Goal: Task Accomplishment & Management: Use online tool/utility

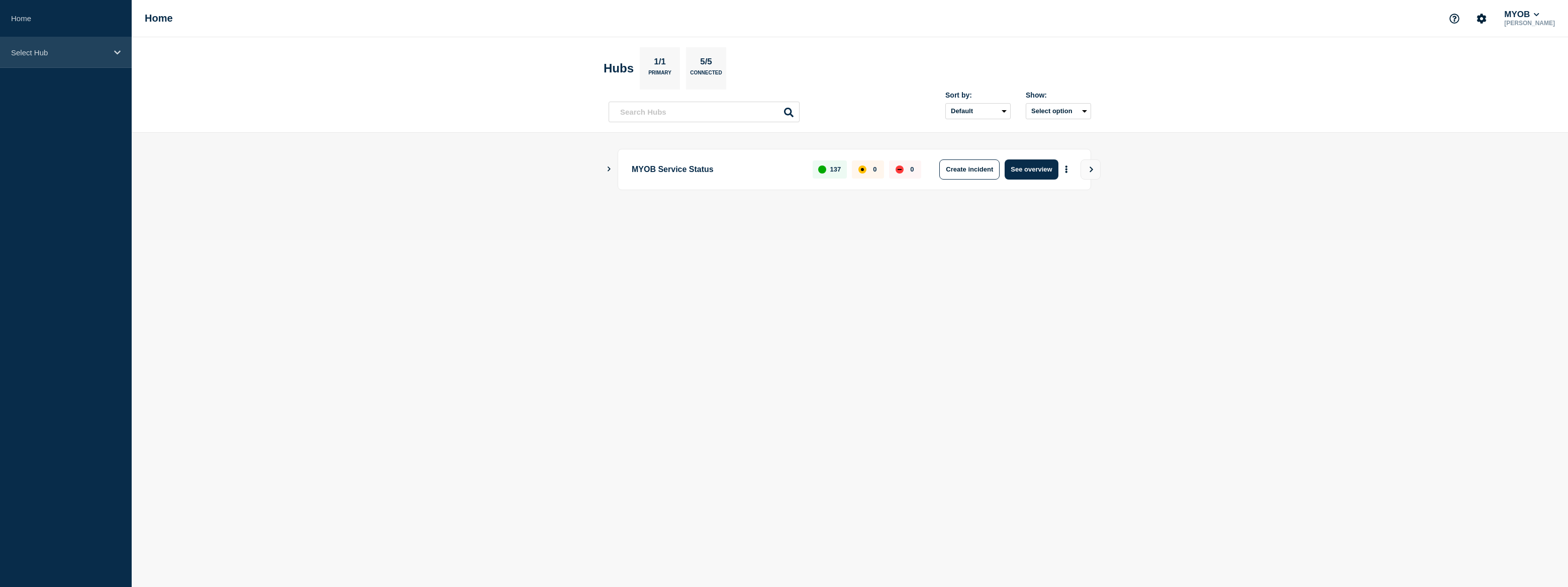
click at [62, 54] on p "Select Hub" at bounding box center [59, 52] width 97 height 9
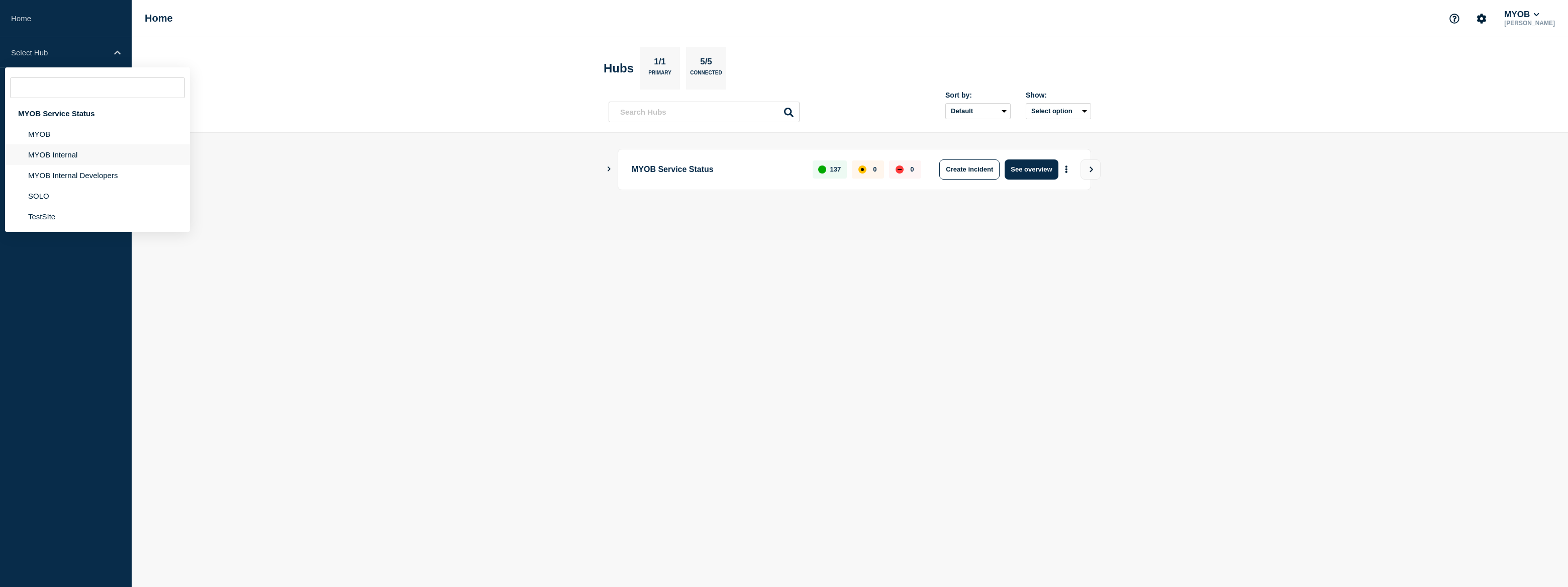
click at [73, 153] on li "MYOB Internal" at bounding box center [97, 155] width 185 height 20
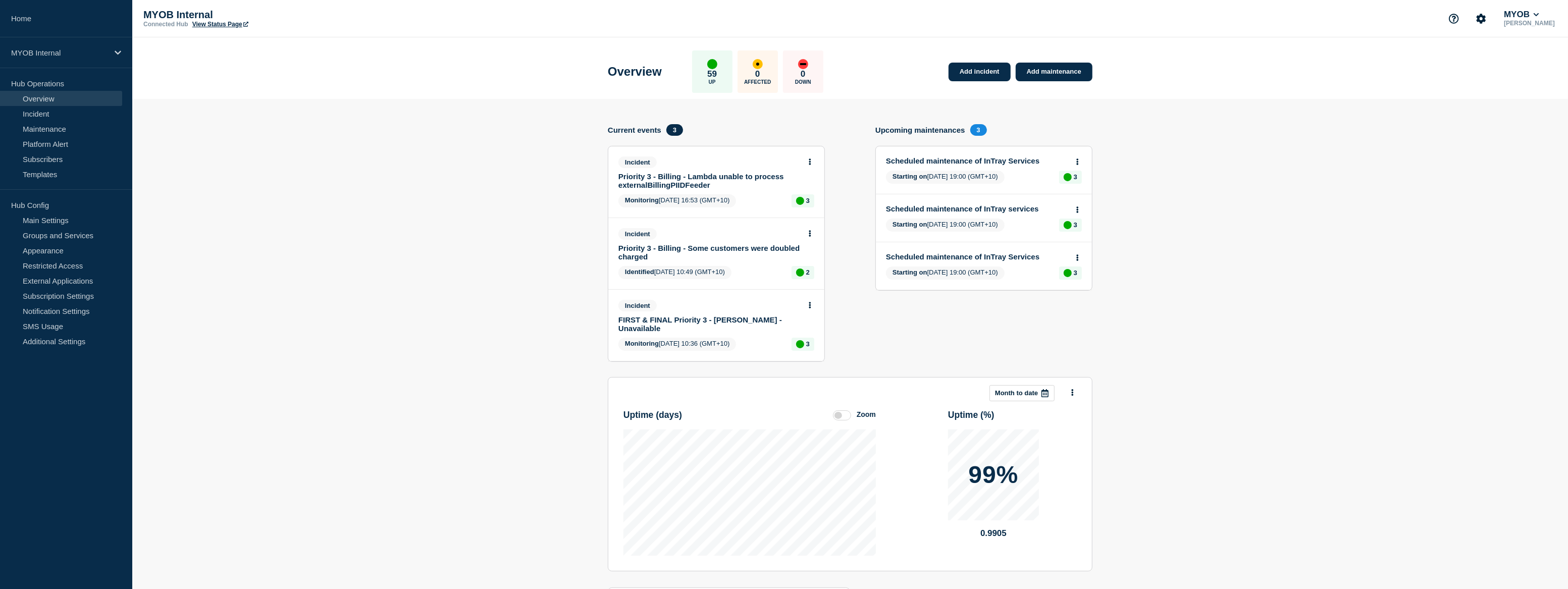
click at [746, 173] on link "Priority 3 - Billing - Lambda unable to process externalBillingPIIDFeeder" at bounding box center [710, 181] width 182 height 17
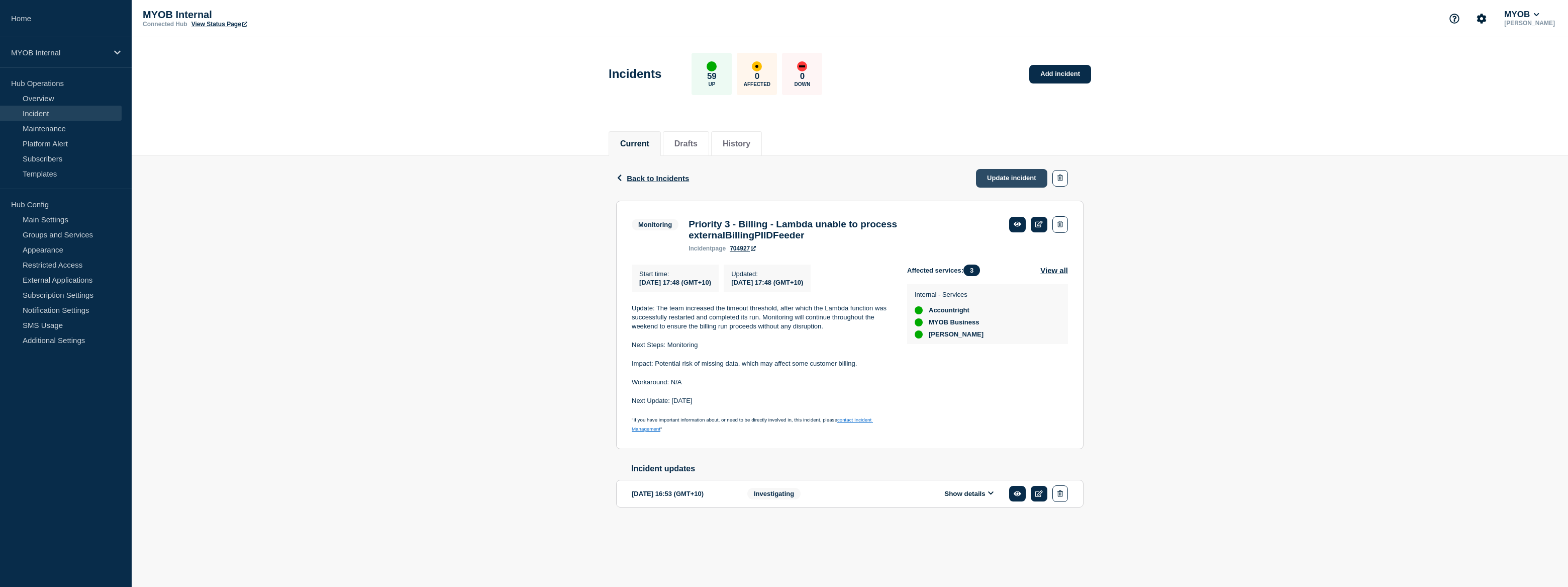
click at [1015, 177] on link "Update incident" at bounding box center [1012, 179] width 71 height 19
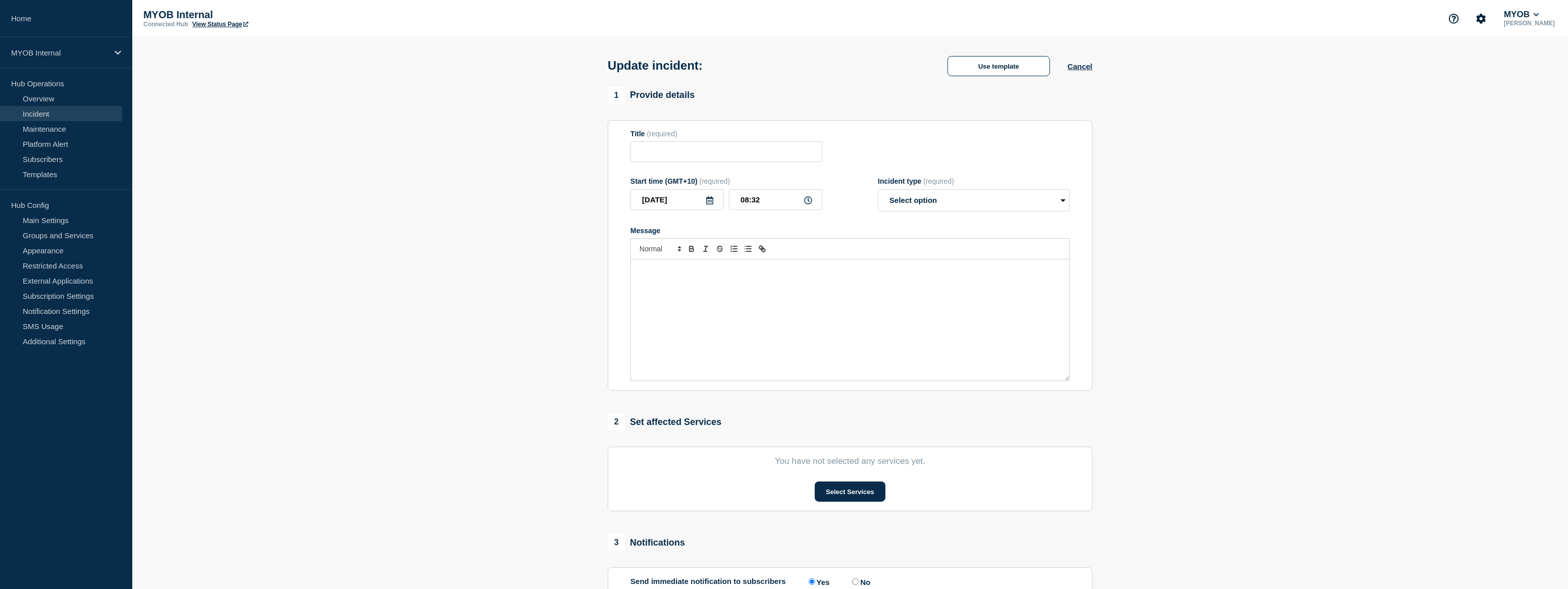
type input "Priority 3 - Billing - Lambda unable to process externalBillingPIIDFeeder"
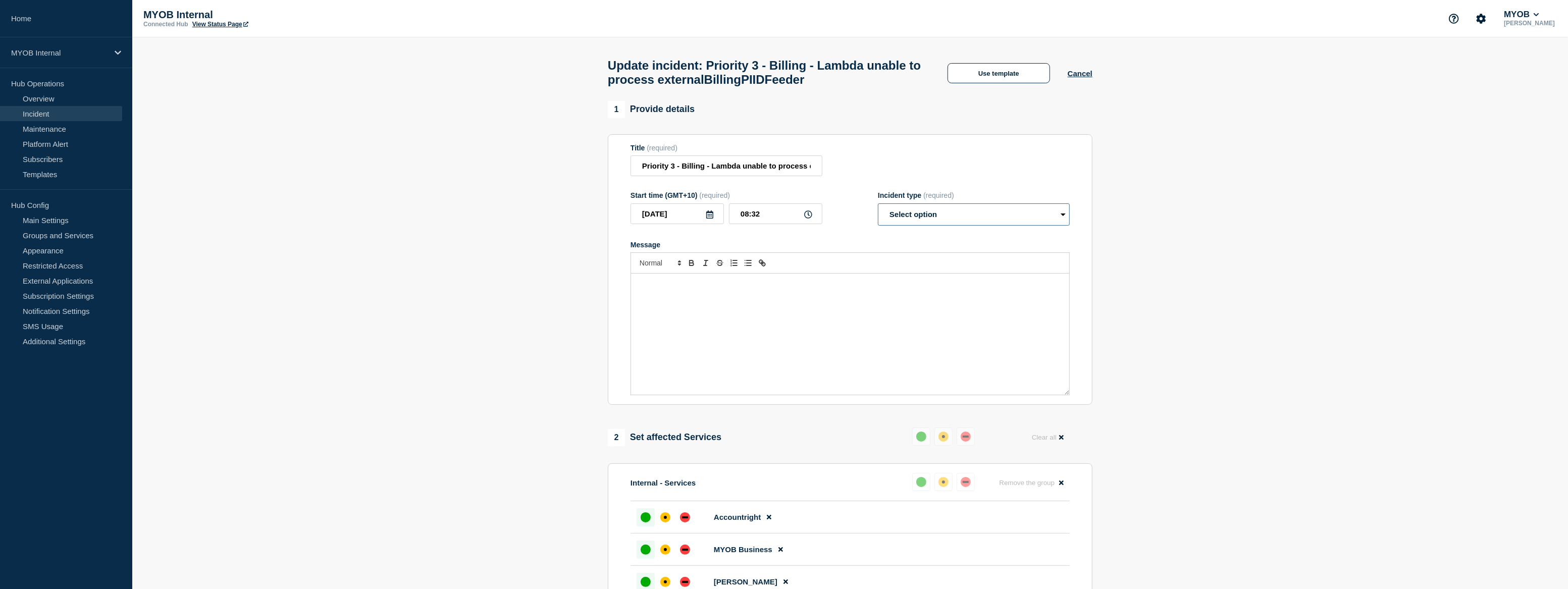
click at [956, 224] on select "Select option Investigating Identified Monitoring Resolved" at bounding box center [974, 214] width 192 height 22
select select "monitoring"
click at [878, 209] on select "Select option Investigating Identified Monitoring Resolved" at bounding box center [974, 214] width 192 height 22
click at [1017, 79] on button "Use template" at bounding box center [998, 74] width 103 height 20
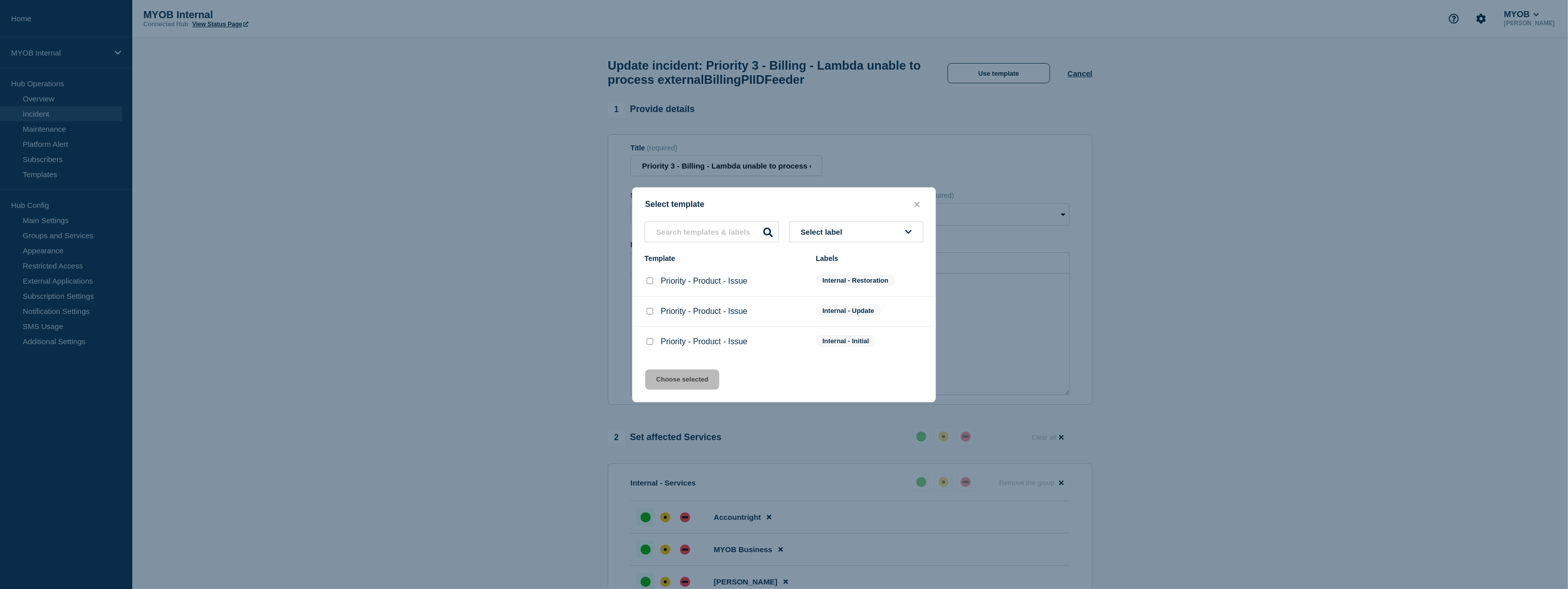
click at [673, 292] on li "Priority - Product - Issue Internal - Restoration" at bounding box center [783, 281] width 303 height 31
click at [648, 284] on input "Priority - Product - Issue checkbox" at bounding box center [650, 281] width 7 height 7
checkbox input "true"
click at [681, 381] on button "Choose selected" at bounding box center [683, 380] width 74 height 20
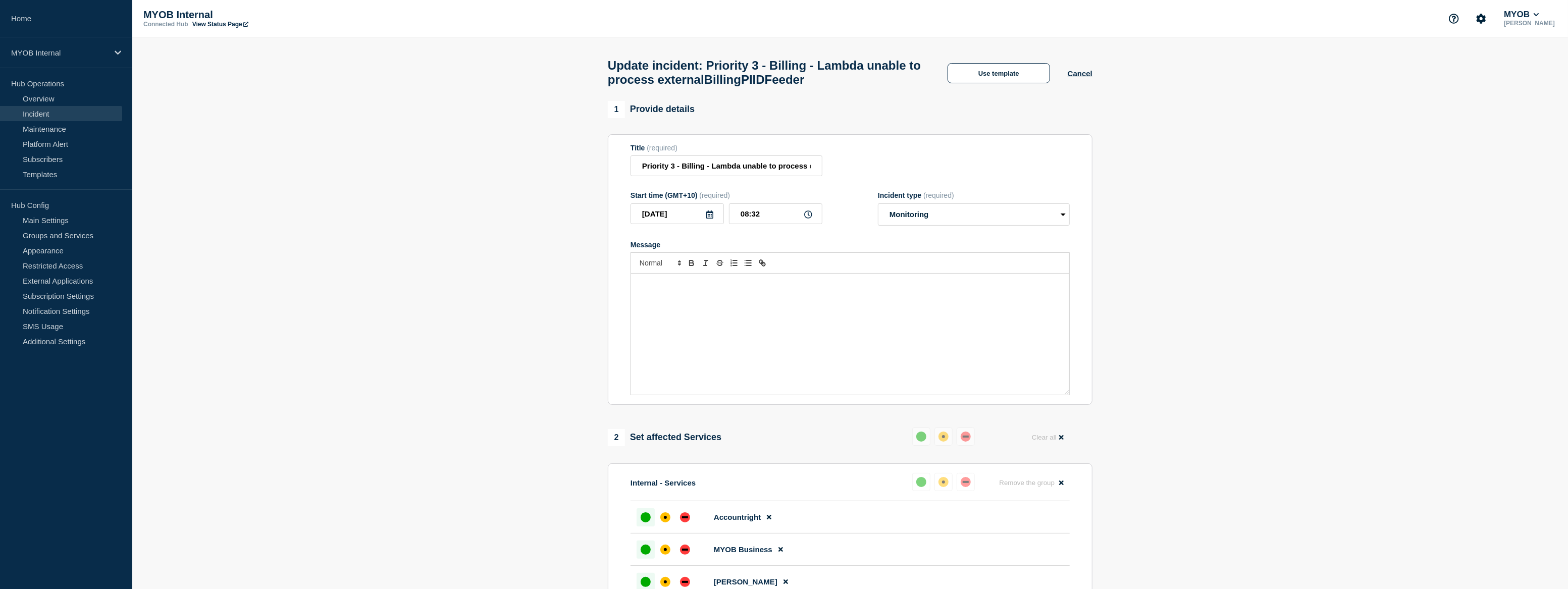
select select "resolved"
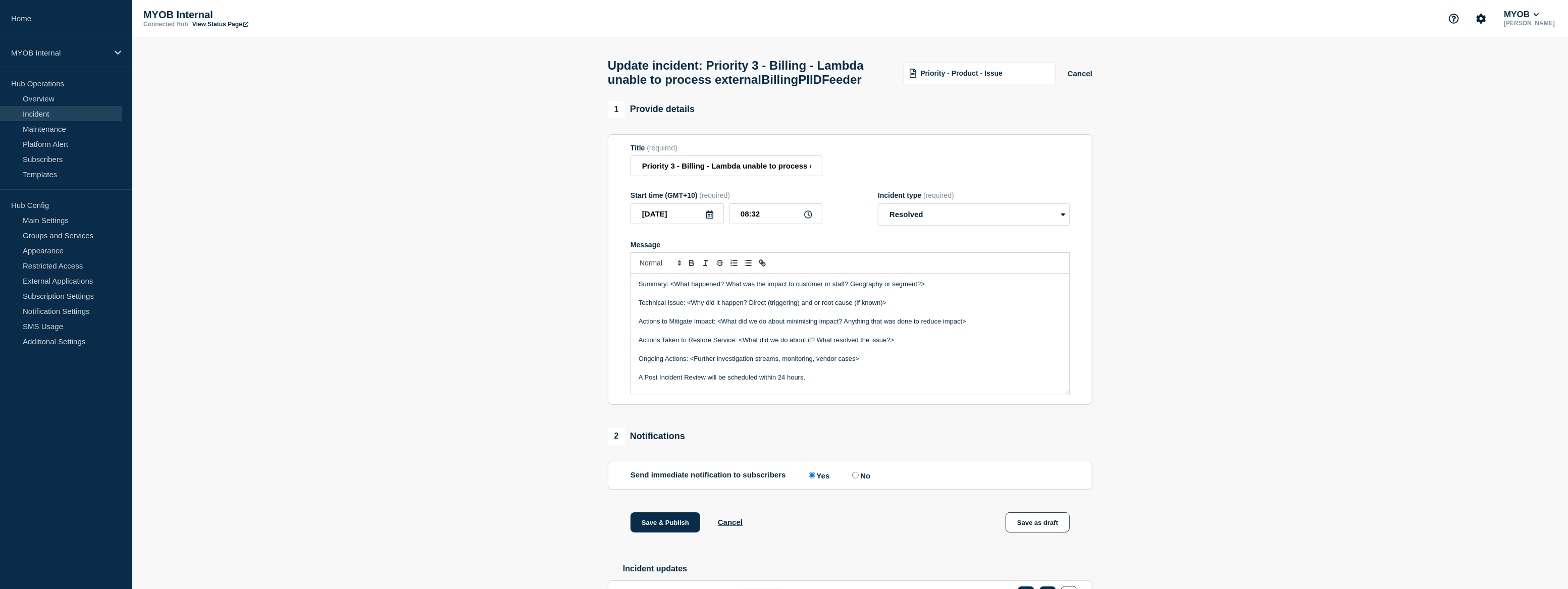
click at [482, 203] on section "1 Provide details Title (required) Priority 3 - Billing - Lambda unable to proc…" at bounding box center [850, 386] width 1435 height 572
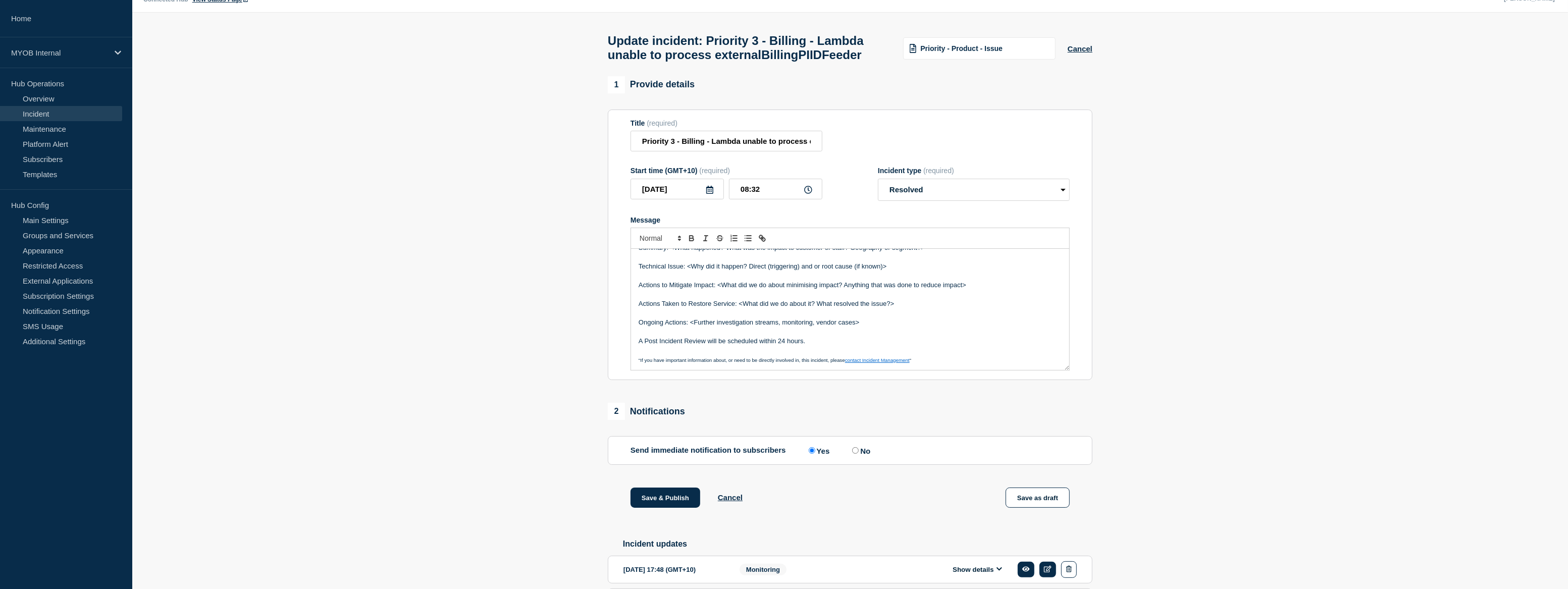
scroll to position [122, 0]
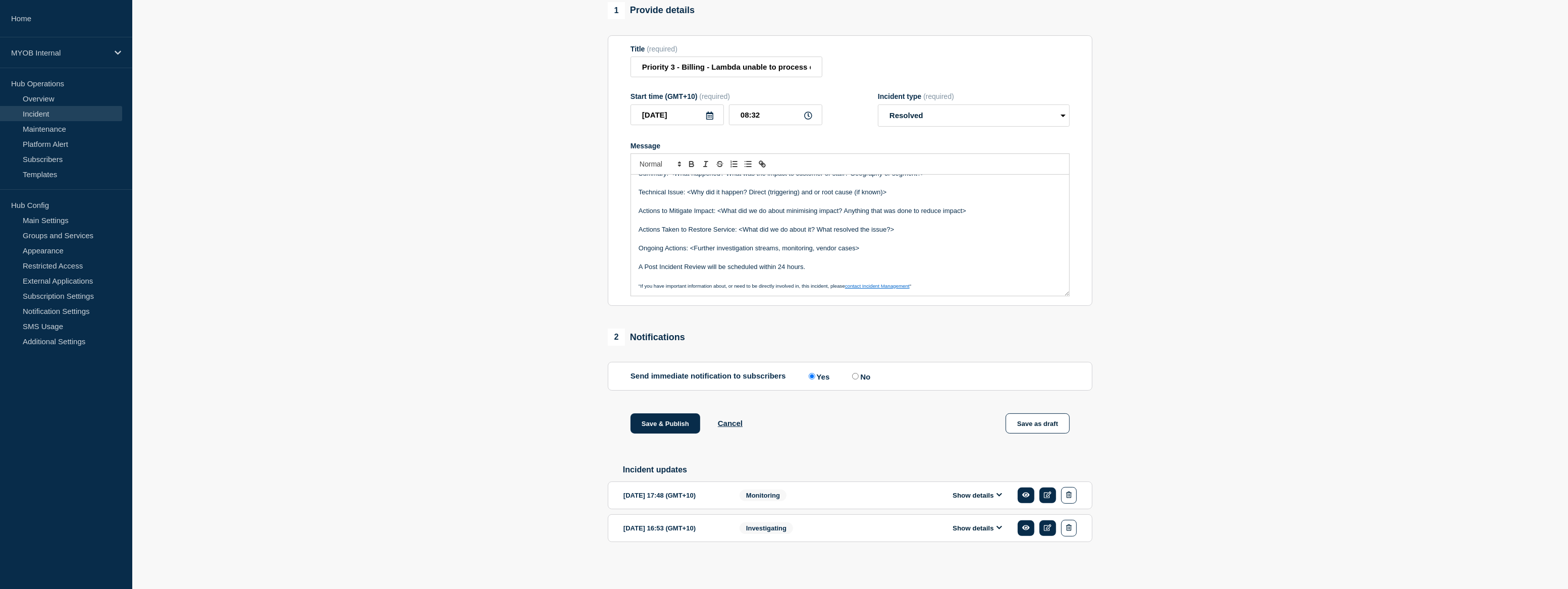
click at [801, 528] on div "Investigating" at bounding box center [804, 528] width 128 height 17
click at [974, 528] on button "Show details" at bounding box center [977, 528] width 55 height 9
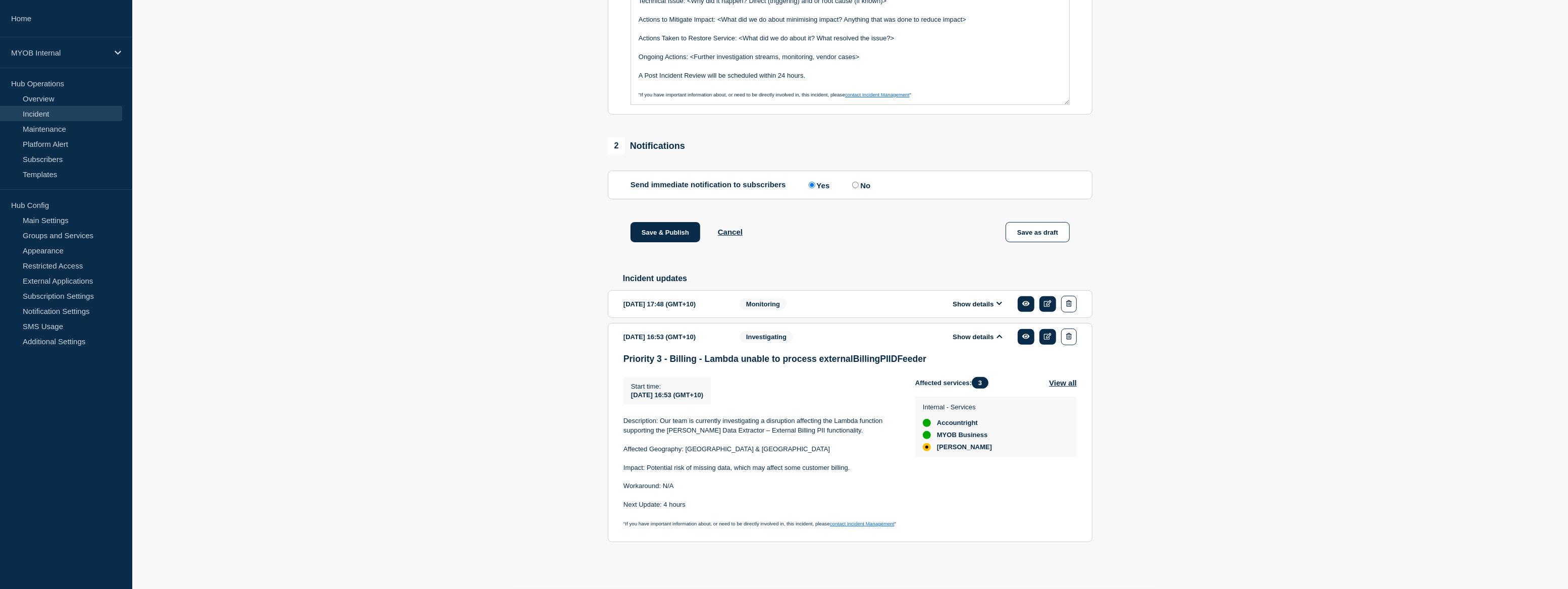
scroll to position [315, 0]
click at [866, 301] on div "Monitoring" at bounding box center [804, 304] width 128 height 17
click at [681, 305] on div "[DATE] 17:48 (GMT+10)" at bounding box center [674, 304] width 101 height 17
click at [973, 300] on button "Show details" at bounding box center [977, 304] width 55 height 9
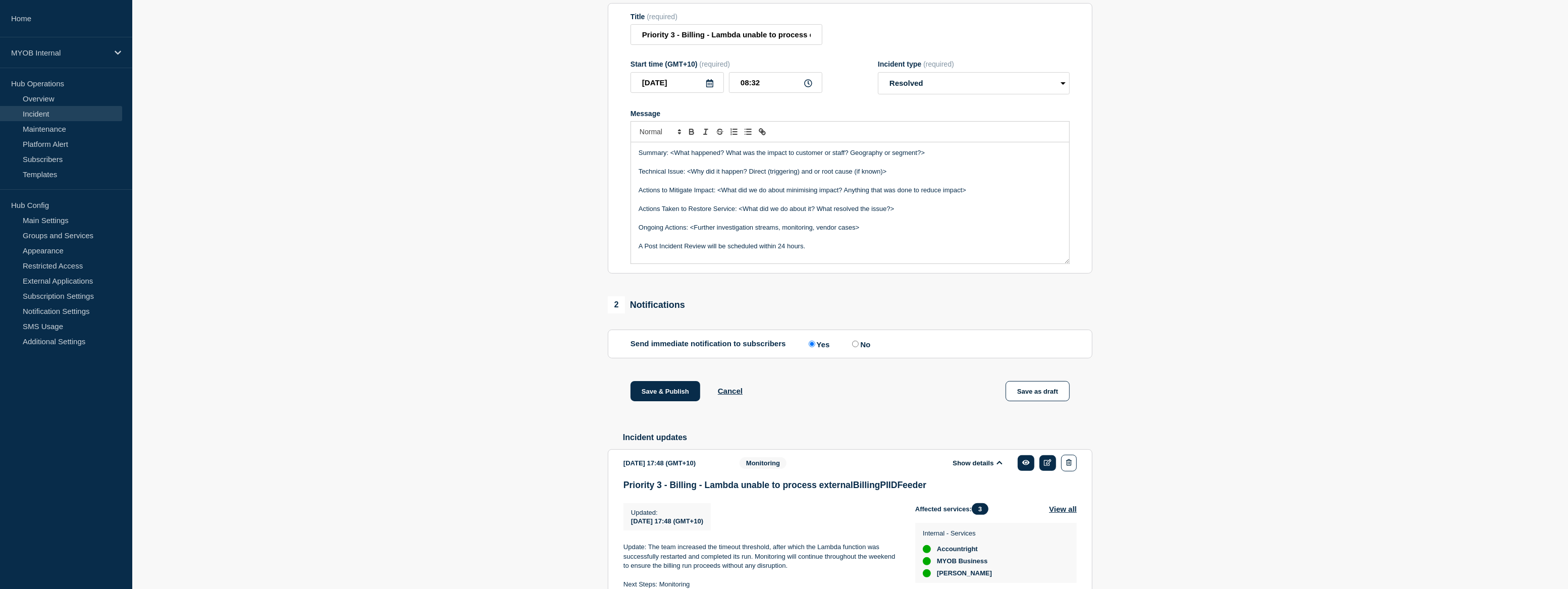
scroll to position [0, 0]
drag, startPoint x: 936, startPoint y: 176, endPoint x: 671, endPoint y: 174, distance: 265.0
click at [671, 157] on p "Summary: <What happened? What was the impact to customer or staff? Geography or…" at bounding box center [850, 152] width 423 height 9
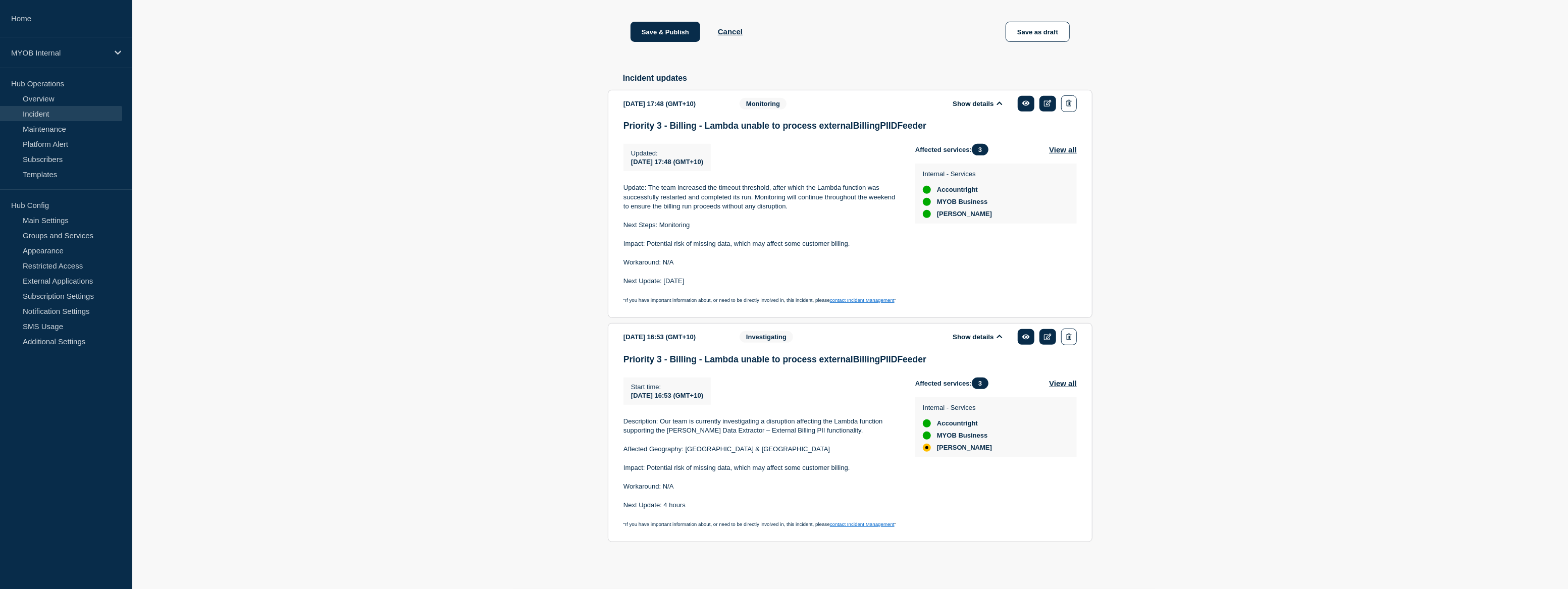
scroll to position [516, 0]
drag, startPoint x: 827, startPoint y: 429, endPoint x: 667, endPoint y: 430, distance: 160.0
click at [667, 430] on p "Description: Our team is currently investigating a disruption affecting the Lam…" at bounding box center [761, 426] width 276 height 19
copy p "[PERSON_NAME] Data Extractor – External Billing PII functionality."
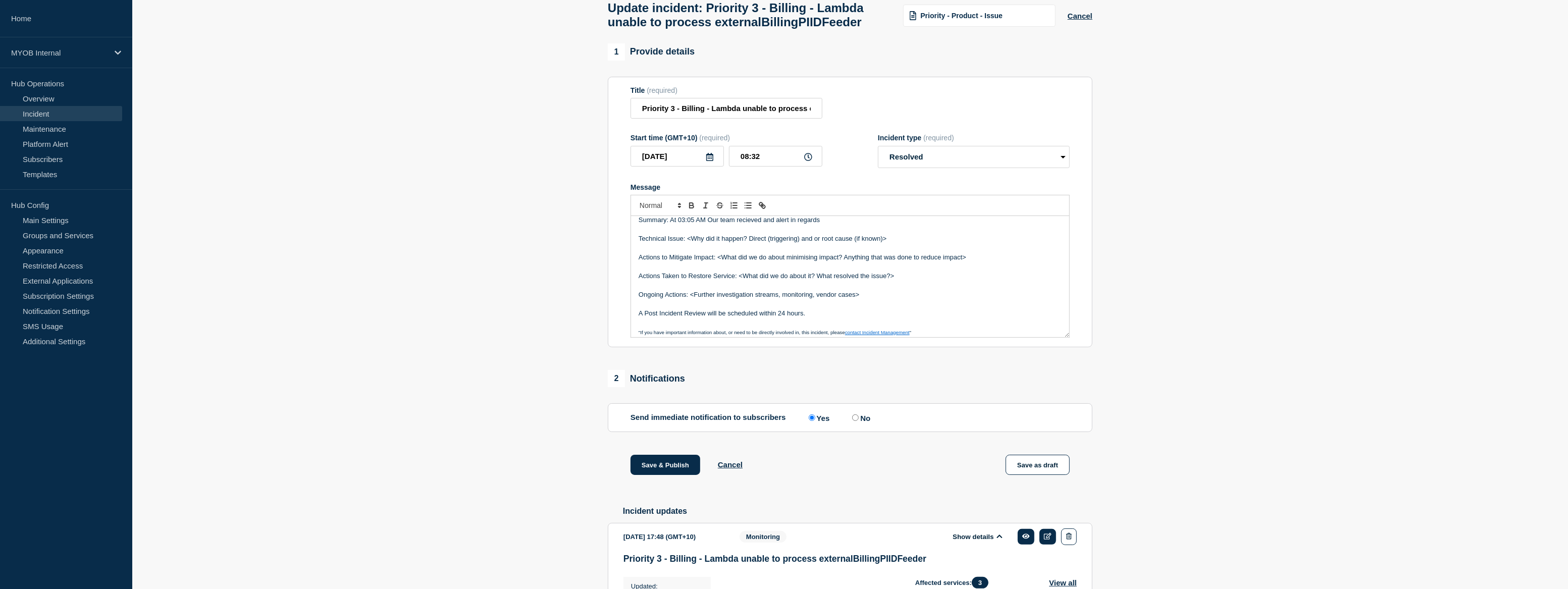
scroll to position [0, 0]
click at [843, 231] on p "Summary: At 03:05 AM Our team recieved and alert in regards" at bounding box center [850, 227] width 423 height 9
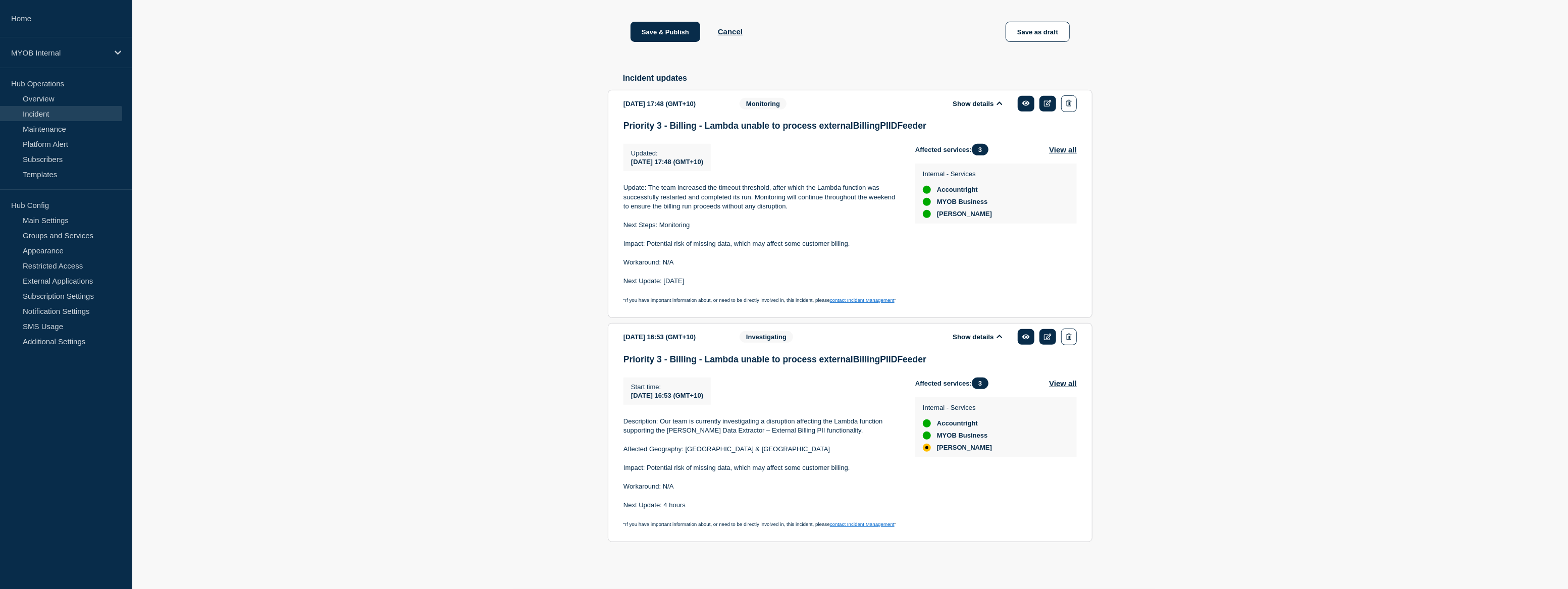
scroll to position [516, 0]
drag, startPoint x: 836, startPoint y: 418, endPoint x: 850, endPoint y: 439, distance: 25.2
click at [850, 439] on div "Description: Our team is currently investigating a disruption affecting the Lam…" at bounding box center [761, 472] width 276 height 112
copy p "Lambda function supporting the [PERSON_NAME] Data Extractor – External Billing …"
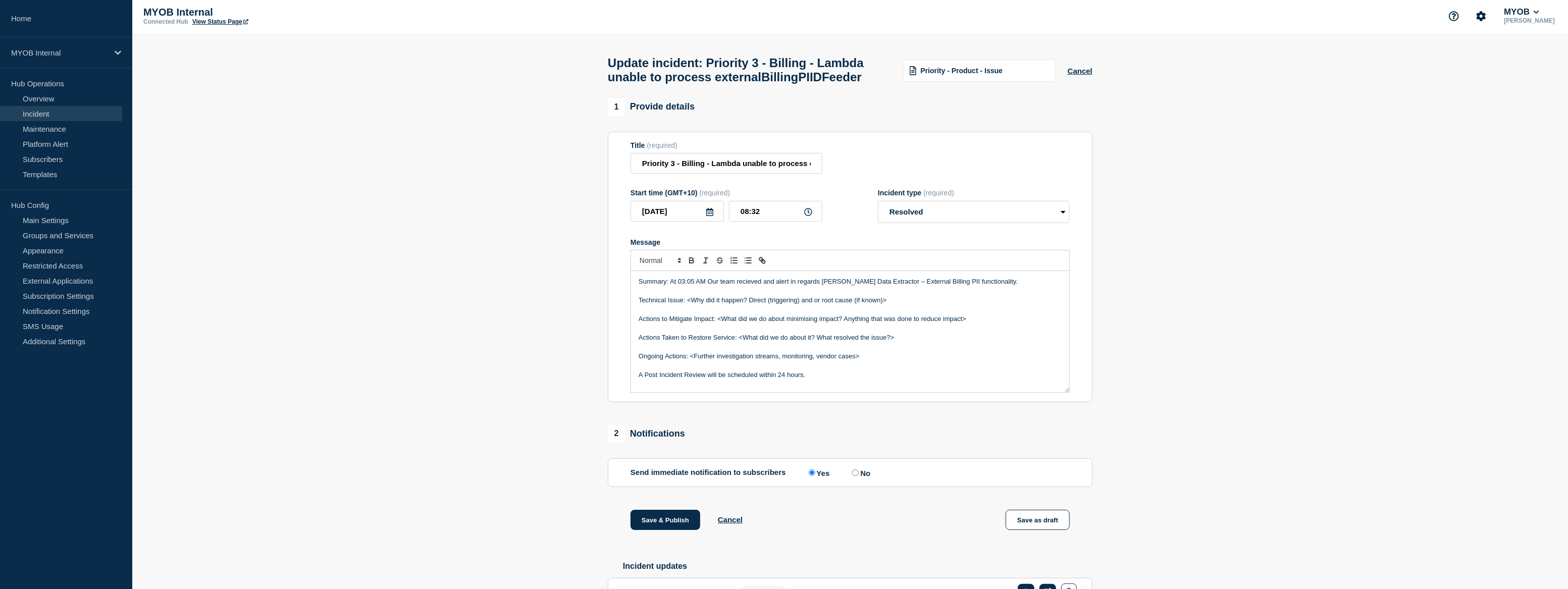
scroll to position [0, 0]
drag, startPoint x: 989, startPoint y: 313, endPoint x: 820, endPoint y: 308, distance: 169.1
click at [820, 308] on div "Summary: At 03:05 AM Our team recieved and alert in regards [PERSON_NAME] Data …" at bounding box center [850, 334] width 438 height 121
click at [1040, 298] on p "Summary: At 03:05 AM Our team recieved and alert in regards Lambda function sup…" at bounding box center [850, 289] width 423 height 19
drag, startPoint x: 678, startPoint y: 316, endPoint x: 639, endPoint y: 319, distance: 39.1
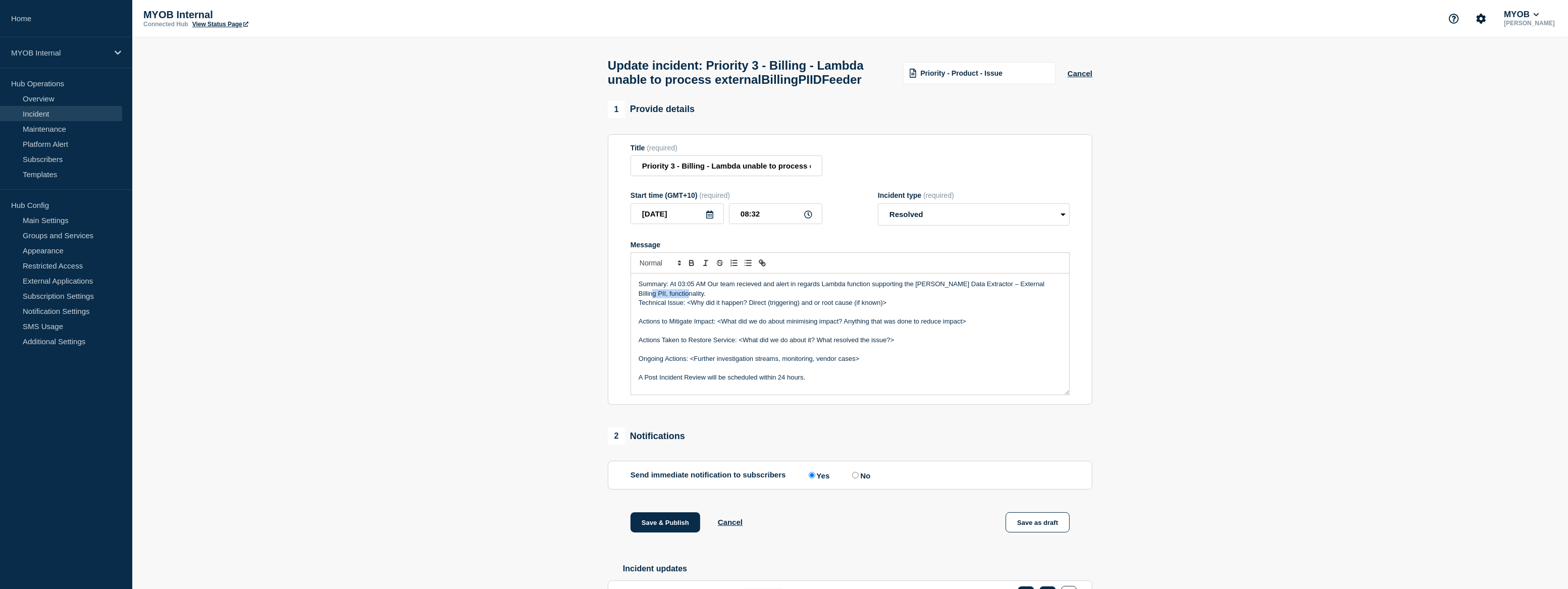
click at [639, 298] on p "Summary: At 03:05 AM Our team recieved and alert in regards Lambda function sup…" at bounding box center [850, 289] width 423 height 19
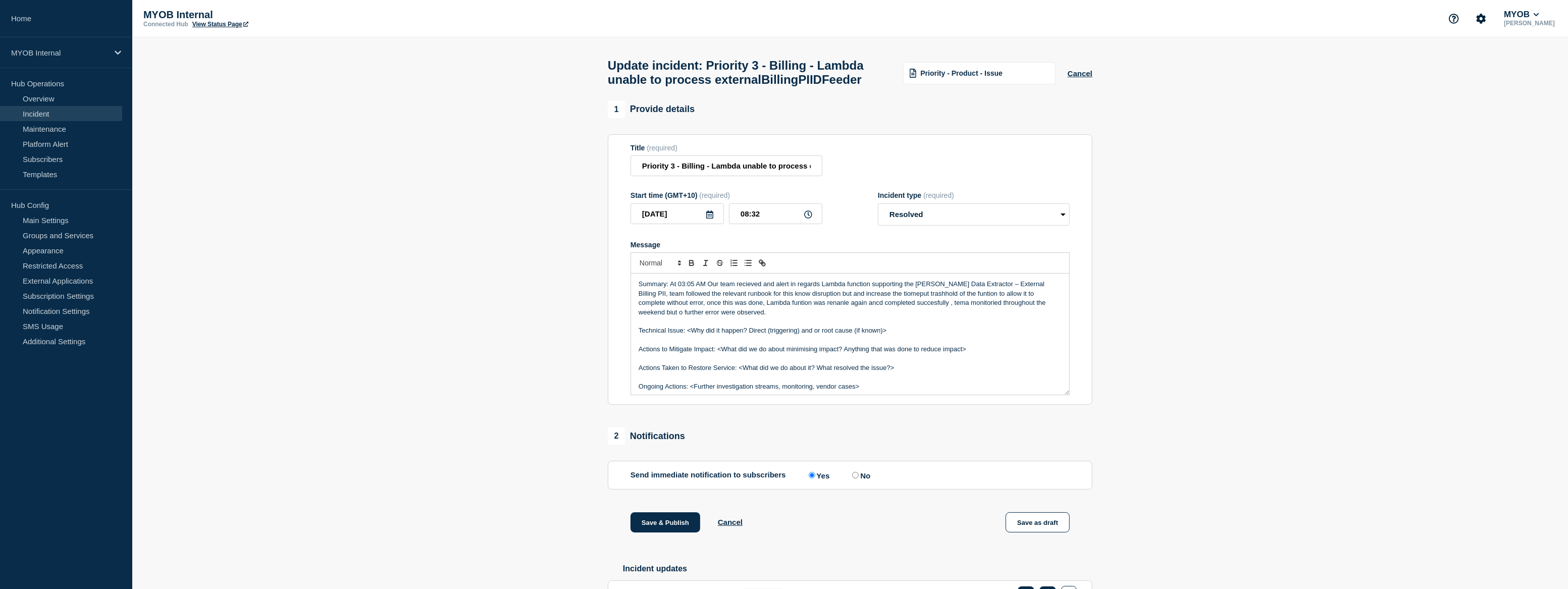
drag, startPoint x: 903, startPoint y: 357, endPoint x: 687, endPoint y: 353, distance: 216.0
click at [687, 335] on p "Technical Issue: <Why did it happen? Direct (triggering) and or root cause (if …" at bounding box center [850, 330] width 423 height 9
drag, startPoint x: 946, startPoint y: 376, endPoint x: 718, endPoint y: 370, distance: 228.1
click at [718, 354] on p "Actions to Mitigate Impact: <What did we do about minimising impact? Anything t…" at bounding box center [850, 349] width 423 height 9
click at [894, 372] on p "Actions Taken to Restore Service: <What did we do about it? What resolved the i…" at bounding box center [850, 367] width 423 height 9
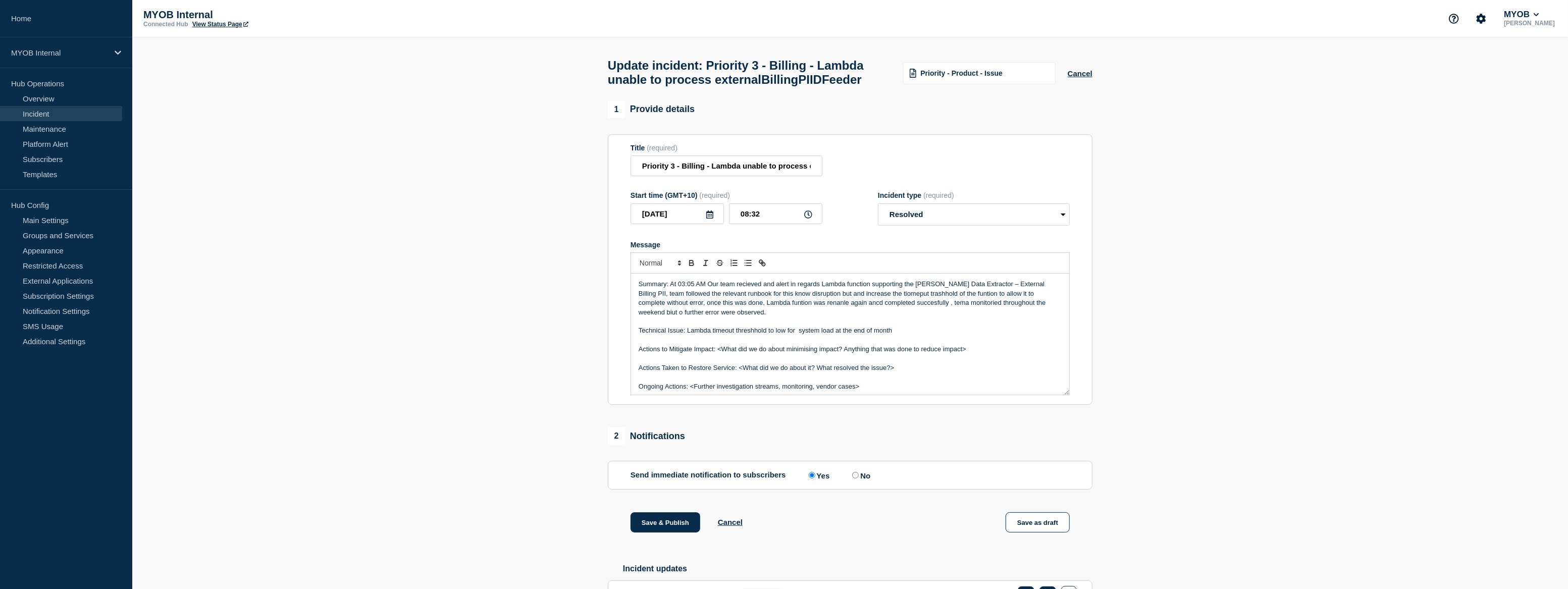
drag, startPoint x: 993, startPoint y: 371, endPoint x: 640, endPoint y: 370, distance: 353.0
click at [640, 354] on p "Actions to Mitigate Impact: <What did we do about minimising impact? Anything t…" at bounding box center [850, 349] width 423 height 9
drag, startPoint x: 932, startPoint y: 376, endPoint x: 740, endPoint y: 369, distance: 192.1
click at [740, 354] on p "Actions Taken to Restore Service: <What did we do about it? What resolved the i…" at bounding box center [850, 349] width 423 height 9
drag, startPoint x: 863, startPoint y: 399, endPoint x: 693, endPoint y: 401, distance: 170.0
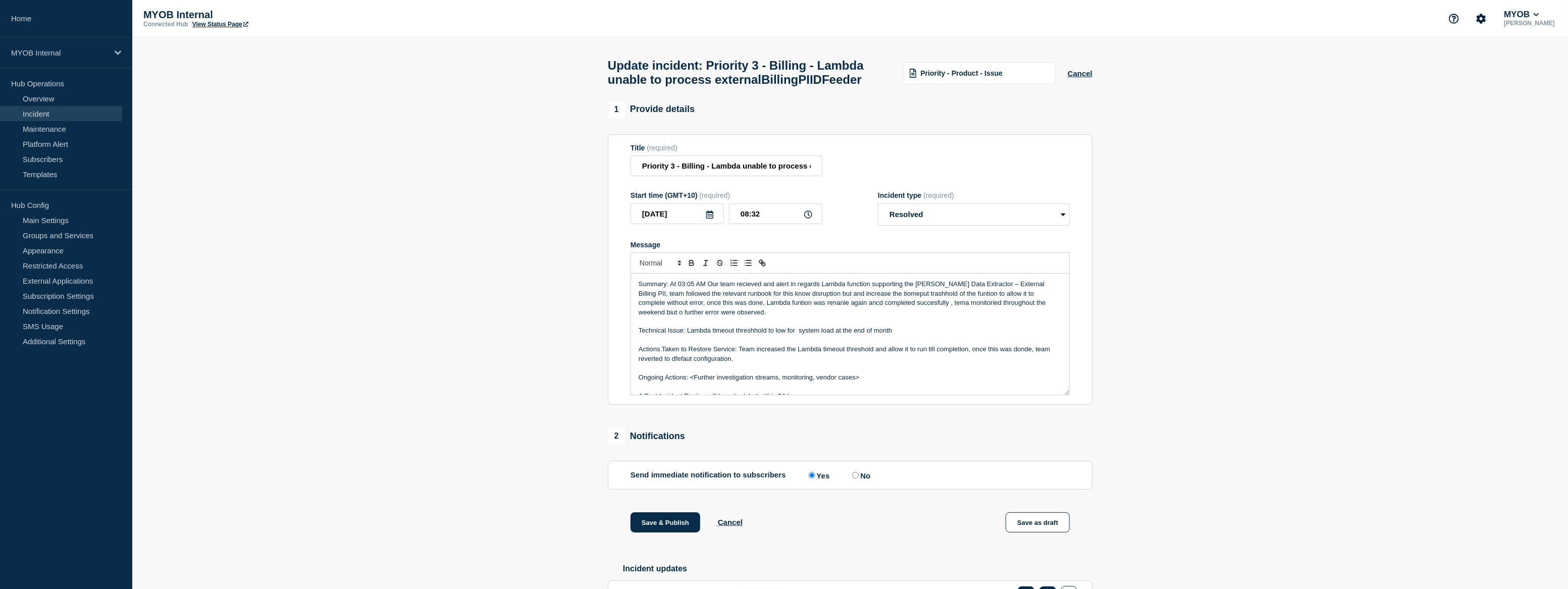
click at [693, 382] on p "Ongoing Actions: <Further investigation streams, monitoring, vendor cases>" at bounding box center [850, 377] width 423 height 9
drag, startPoint x: 757, startPoint y: 401, endPoint x: 631, endPoint y: 306, distance: 157.8
click at [631, 306] on div "Summary: At 03:05 AM Our team recieved and alert in regards Lambda function sup…" at bounding box center [850, 334] width 438 height 121
copy div "Summary: At 03:05 AM Our team recieved and alert in regards Lambda function sup…"
drag, startPoint x: 709, startPoint y: 383, endPoint x: 715, endPoint y: 394, distance: 12.5
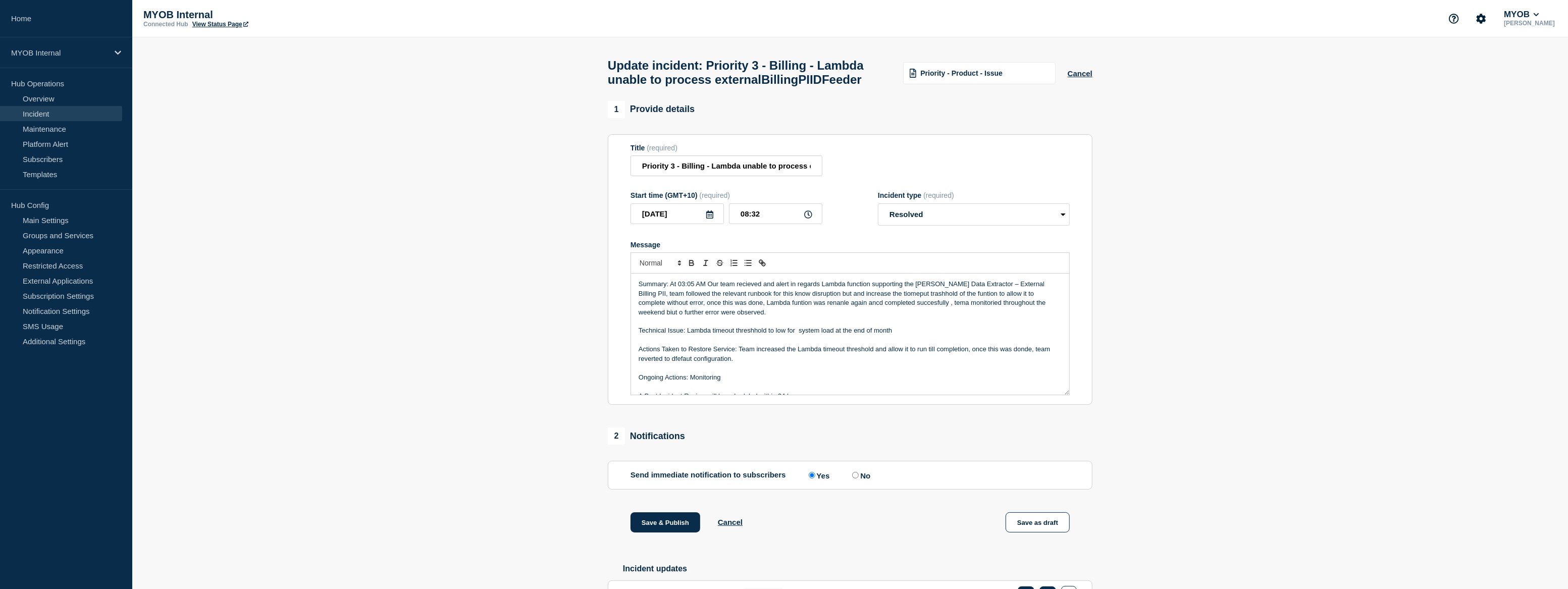
click at [709, 363] on p "Actions Taken to Restore Service: Team increased the Lambda timeout threshold a…" at bounding box center [850, 354] width 423 height 19
drag, startPoint x: 723, startPoint y: 402, endPoint x: 622, endPoint y: 292, distance: 149.3
click at [622, 292] on section "Title (required) Priority 3 - Billing - Lambda unable to process externalBillin…" at bounding box center [850, 270] width 484 height 271
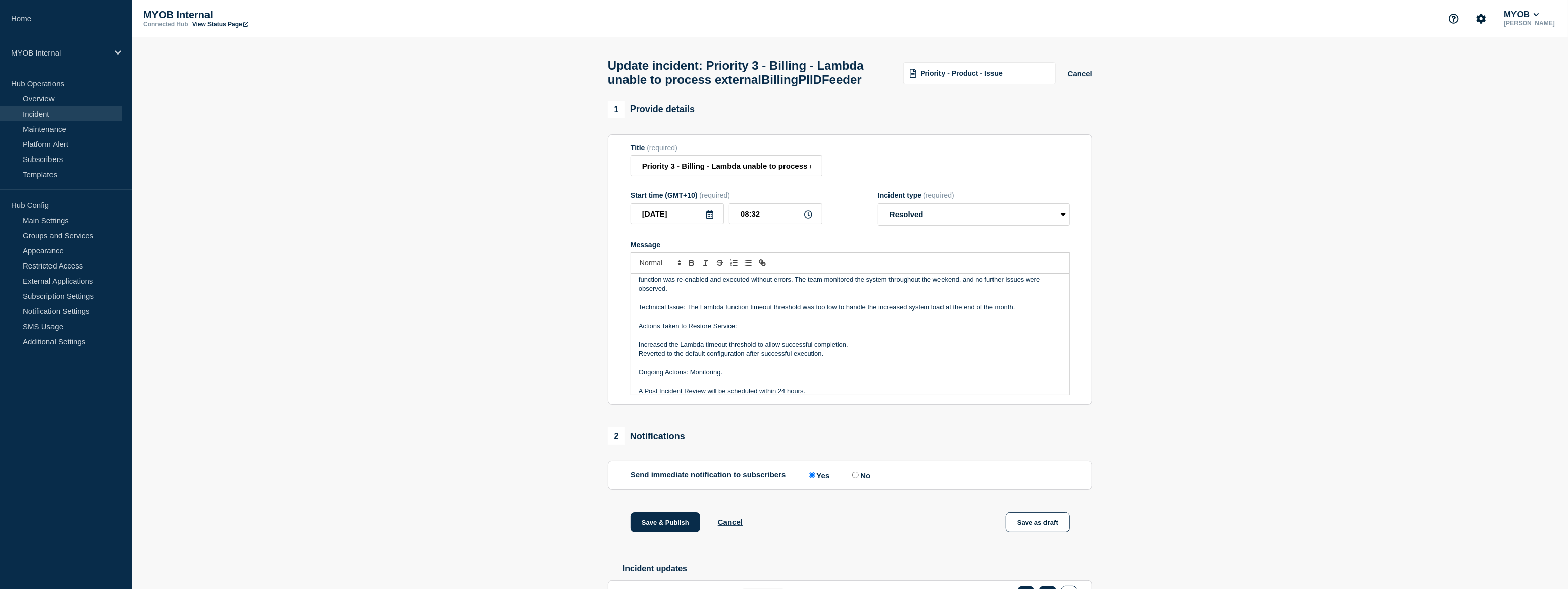
scroll to position [49, 0]
drag, startPoint x: 829, startPoint y: 388, endPoint x: 589, endPoint y: 386, distance: 240.0
click at [589, 386] on section "1 Provide details Title (required) Priority 3 - Billing - Lambda unable to proc…" at bounding box center [850, 582] width 1435 height 963
click at [637, 359] on div "Summary: At 03:05 AM, our team received an alert regarding the Lambda function …" at bounding box center [850, 334] width 438 height 121
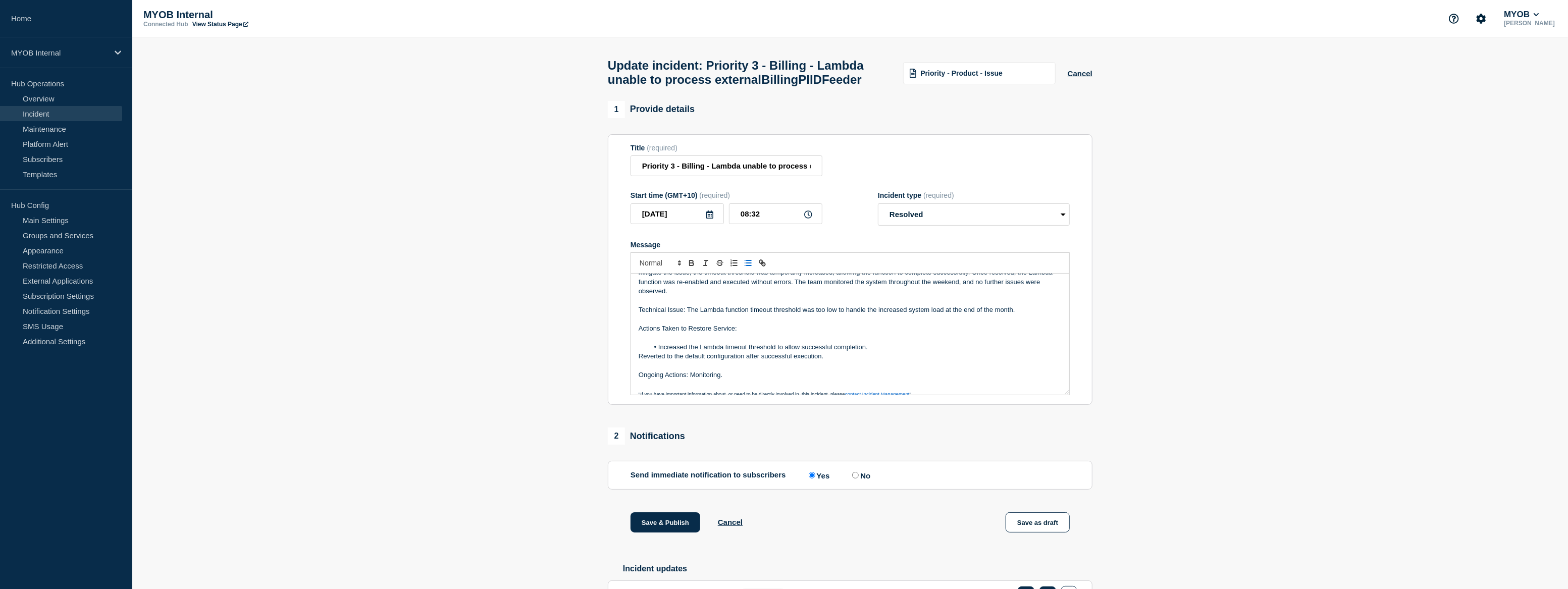
click at [635, 371] on div "Summary: At 03:05 AM, our team received an alert regarding the Lambda function …" at bounding box center [850, 334] width 438 height 121
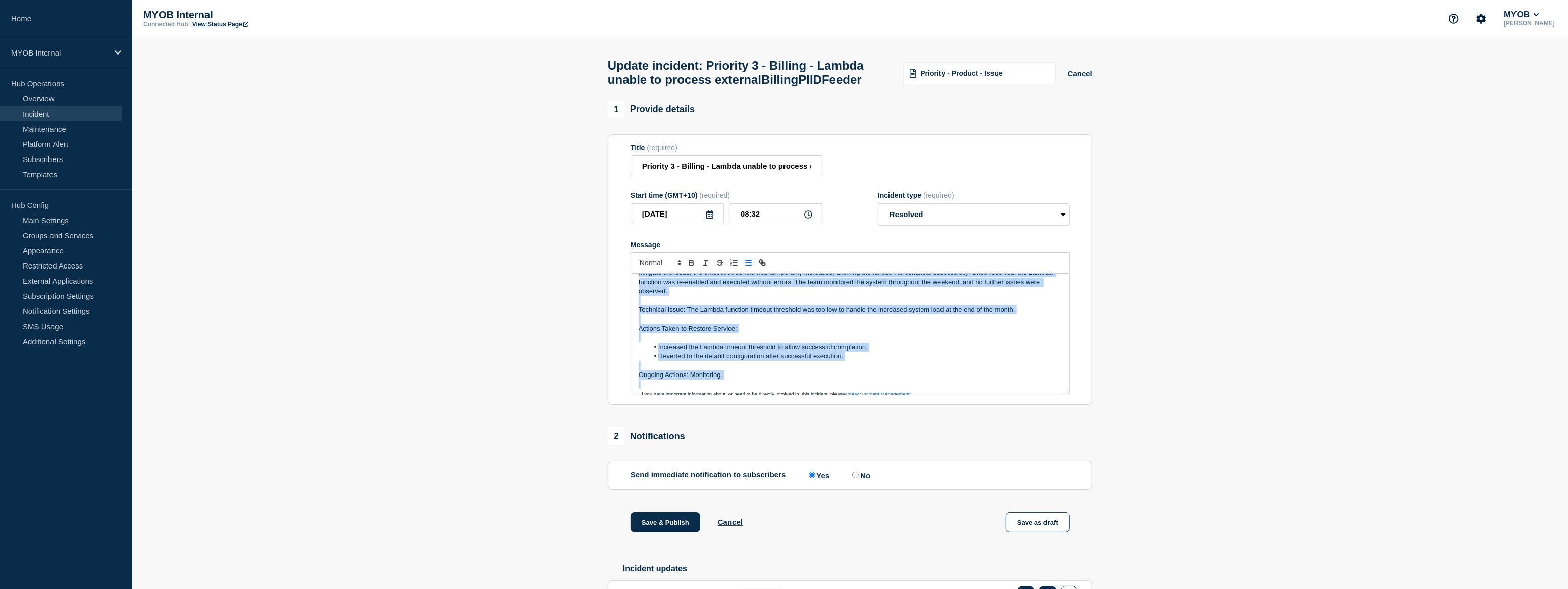
scroll to position [0, 0]
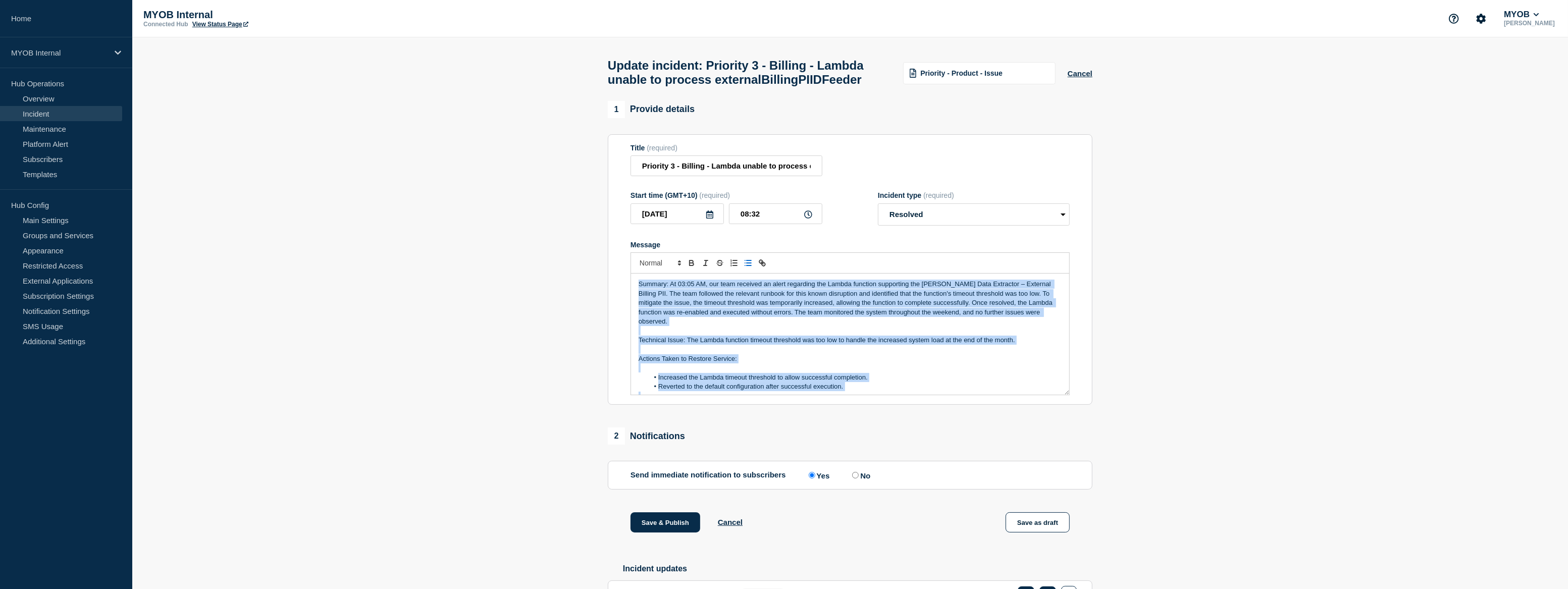
drag, startPoint x: 742, startPoint y: 394, endPoint x: 584, endPoint y: 251, distance: 213.1
click at [584, 251] on section "1 Provide details Title (required) Priority 3 - Billing - Lambda unable to proc…" at bounding box center [850, 582] width 1435 height 963
copy div "Summary: At 03:05 AM, our team received an alert regarding the Lambda function …"
click at [653, 322] on p "Summary: At 03:05 AM, our team received an alert regarding the Lambda function …" at bounding box center [850, 303] width 423 height 47
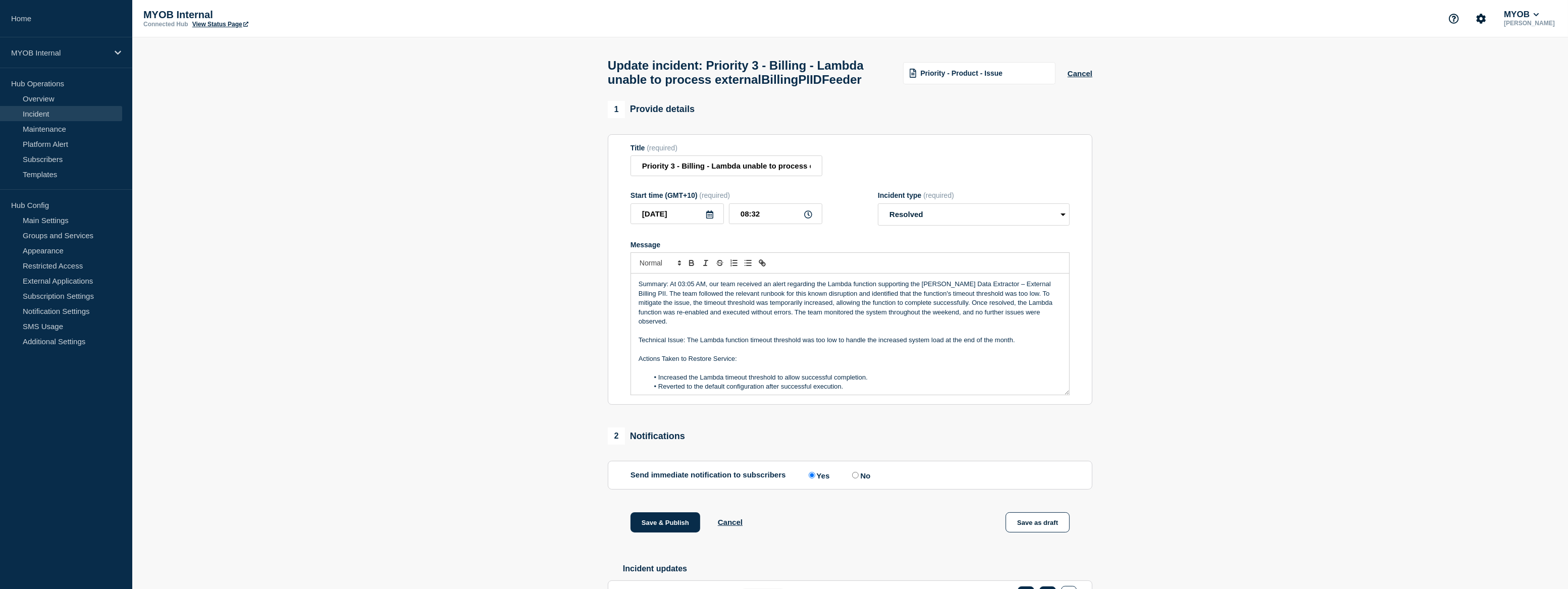
click at [705, 308] on p "Summary: At 03:05 AM, our team received an alert regarding the Lambda function …" at bounding box center [850, 303] width 423 height 47
click at [1323, 181] on section "1 Provide details Title (required) Priority 3 - Billing - Lambda unable to proc…" at bounding box center [850, 582] width 1435 height 963
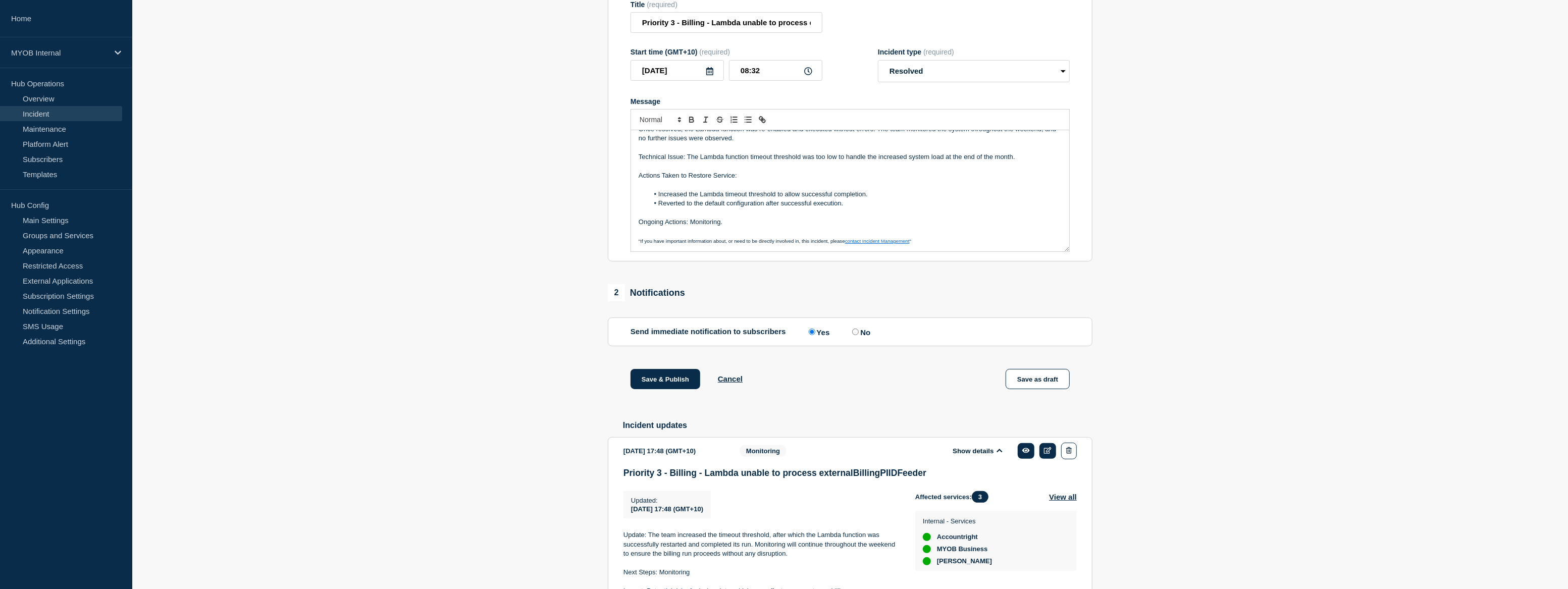
scroll to position [229, 0]
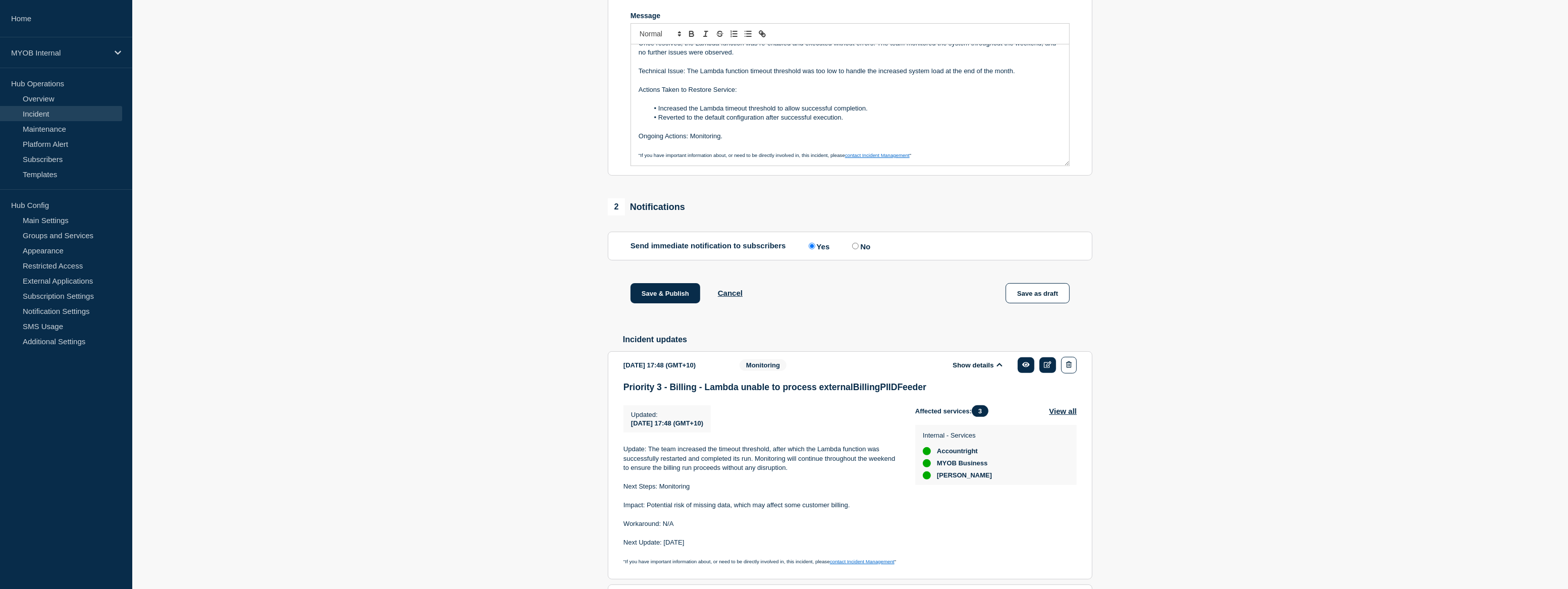
drag, startPoint x: 349, startPoint y: 343, endPoint x: 360, endPoint y: 341, distance: 11.2
click at [352, 343] on section "1 Provide details Title (required) Priority 3 - Billing - Lambda unable to proc…" at bounding box center [850, 353] width 1435 height 963
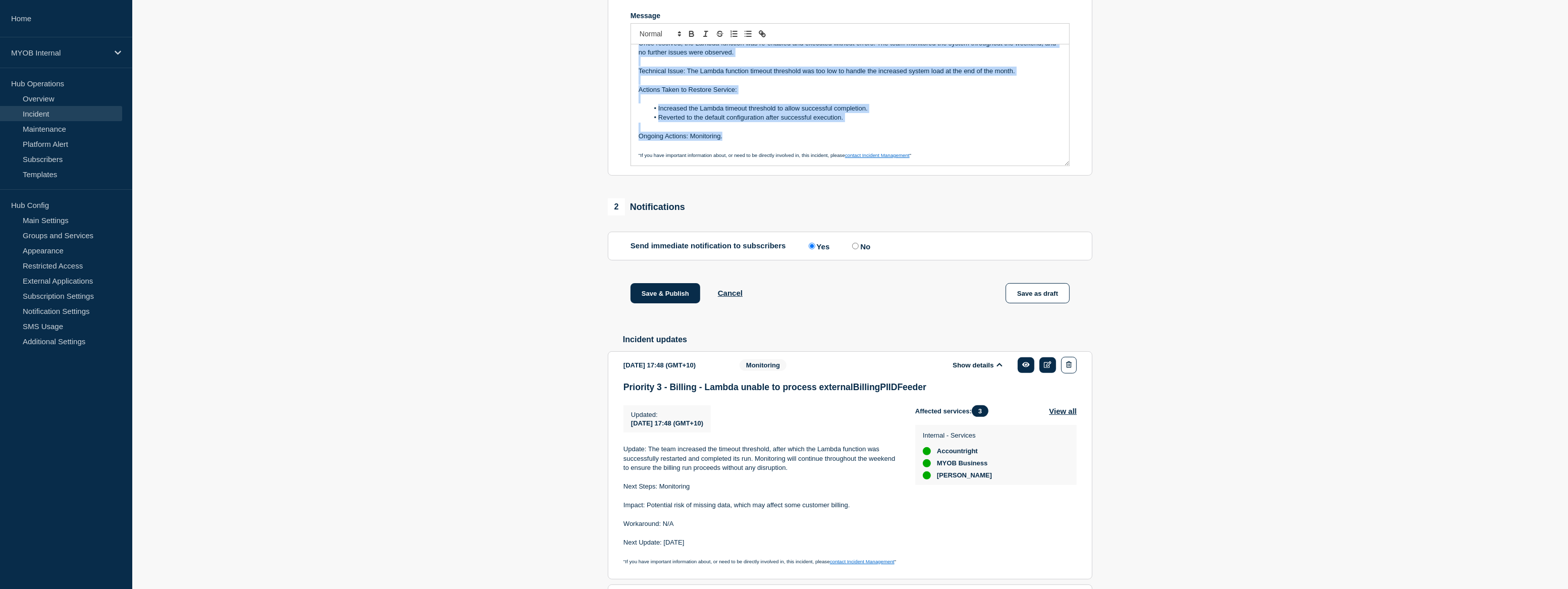
scroll to position [0, 0]
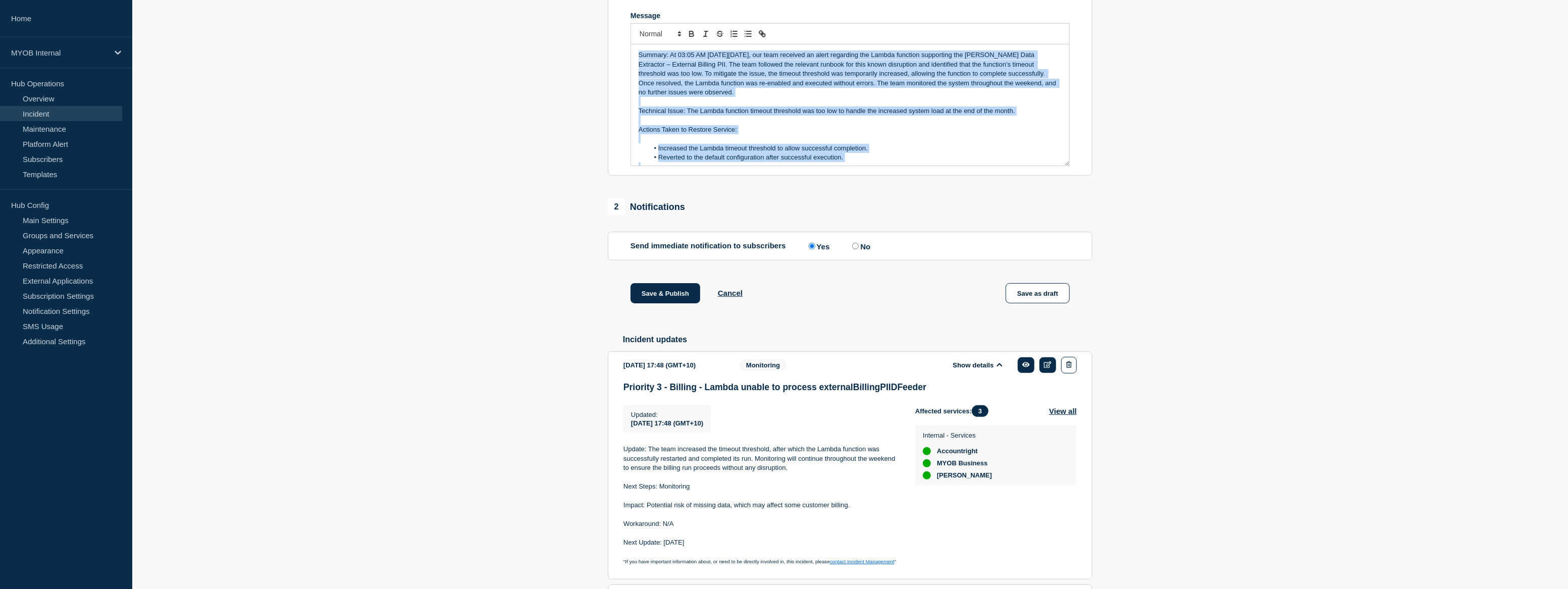
drag, startPoint x: 725, startPoint y: 157, endPoint x: 621, endPoint y: 62, distance: 140.9
click at [621, 62] on section "Title (required) Priority 3 - Billing - Lambda unable to process externalBillin…" at bounding box center [850, 41] width 484 height 271
copy div "Summary: At 03:05 AM [DATE][DATE], our team received an alert regarding the Lam…"
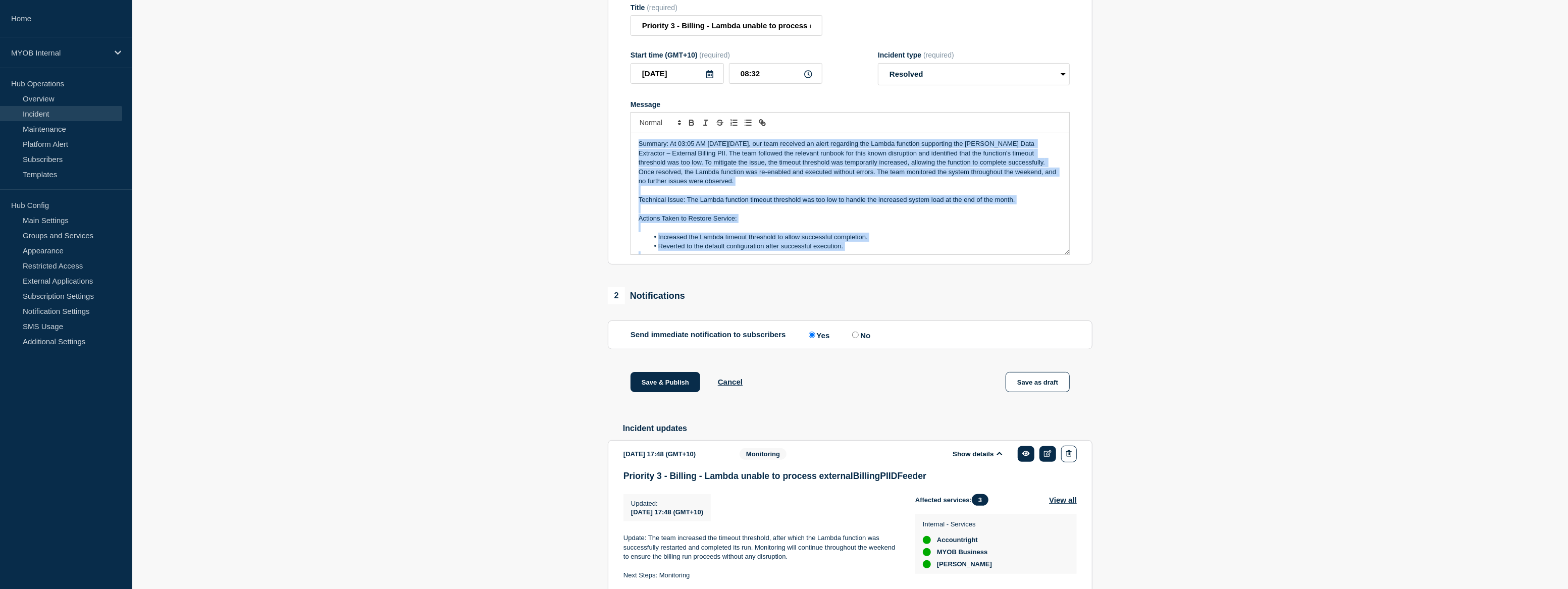
scroll to position [137, 0]
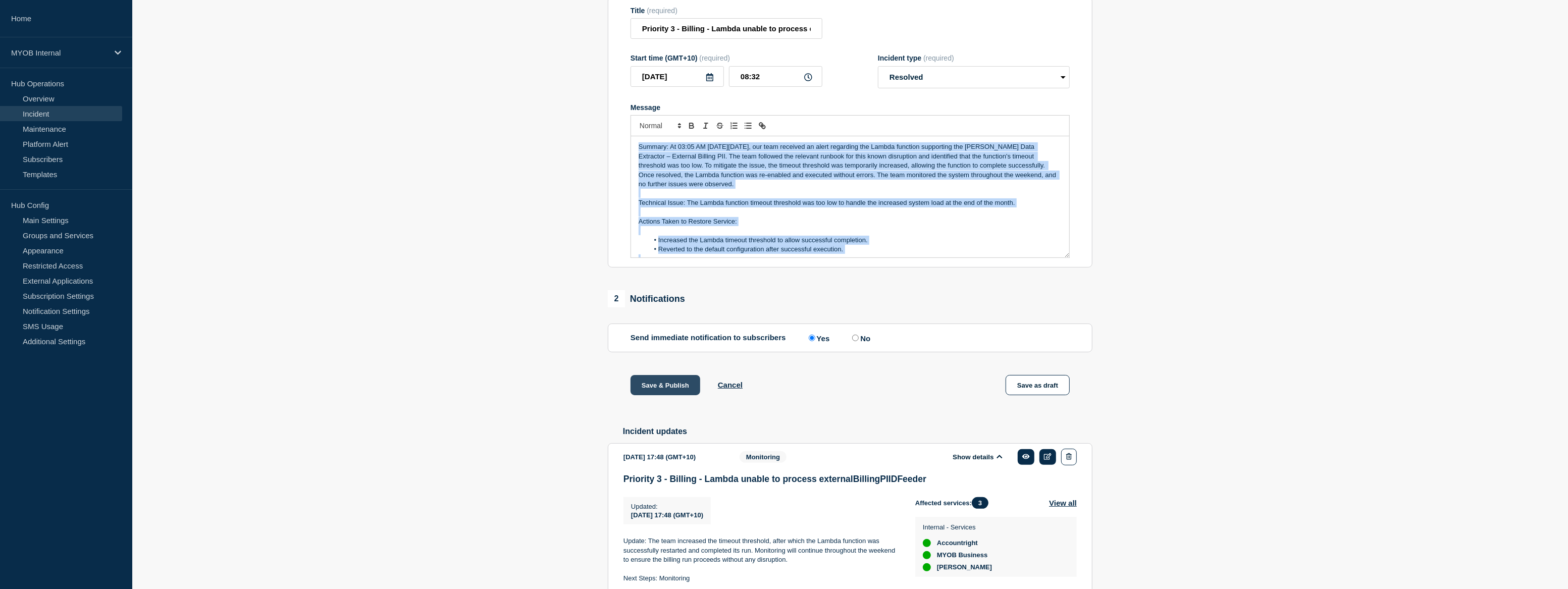
click at [678, 395] on button "Save & Publish" at bounding box center [665, 385] width 70 height 20
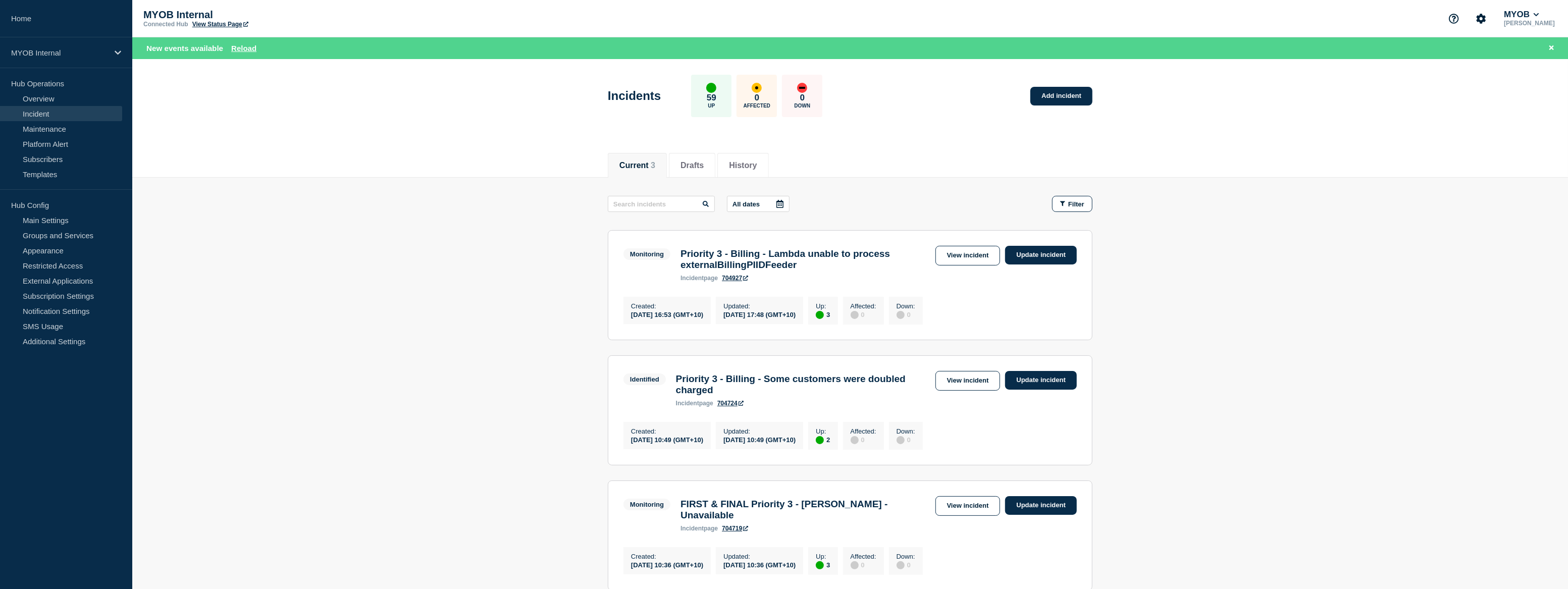
click at [371, 211] on main "All dates Filter Monitoring 3 Up Priority 3 - Billing - Lambda unable to proces…" at bounding box center [850, 391] width 1435 height 428
